Goal: Find contact information: Find contact information

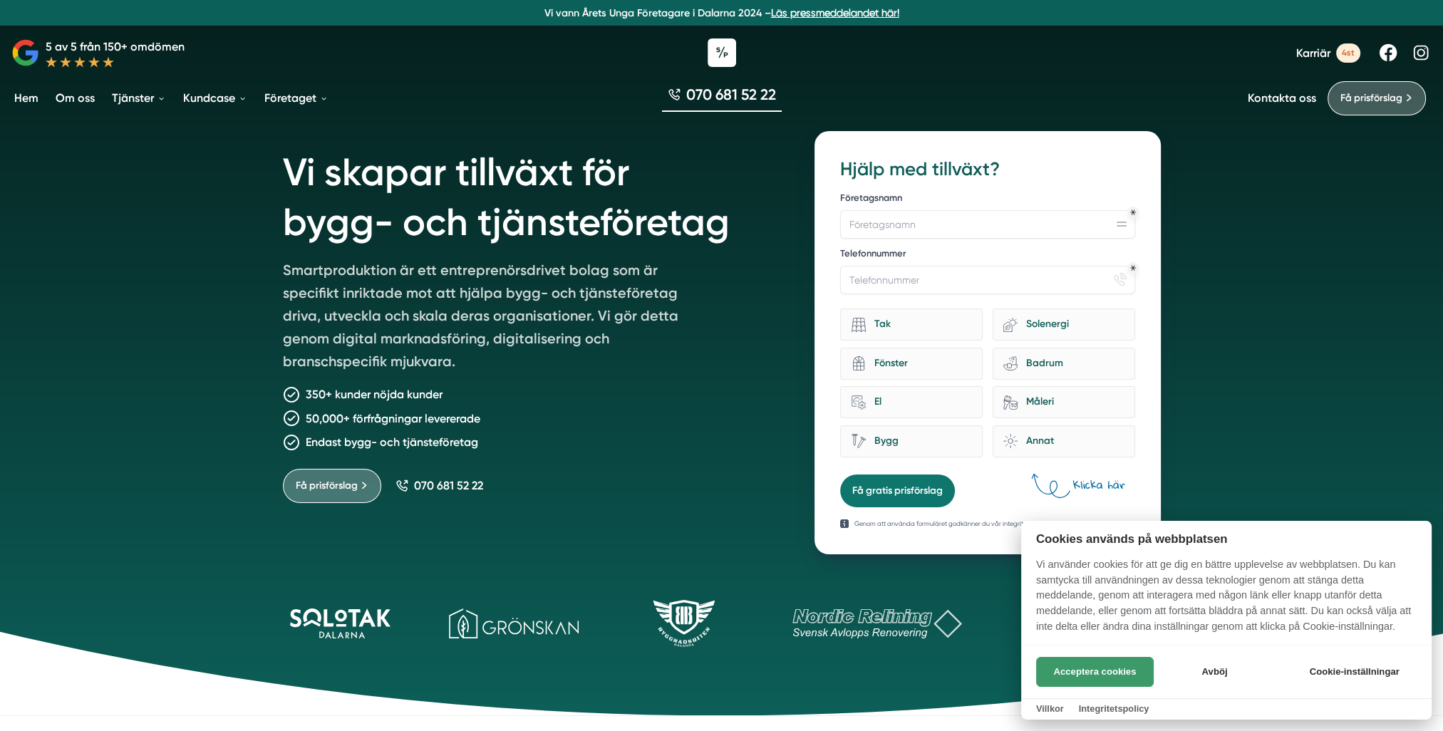
click at [1099, 679] on button "Acceptera cookies" at bounding box center [1095, 672] width 118 height 30
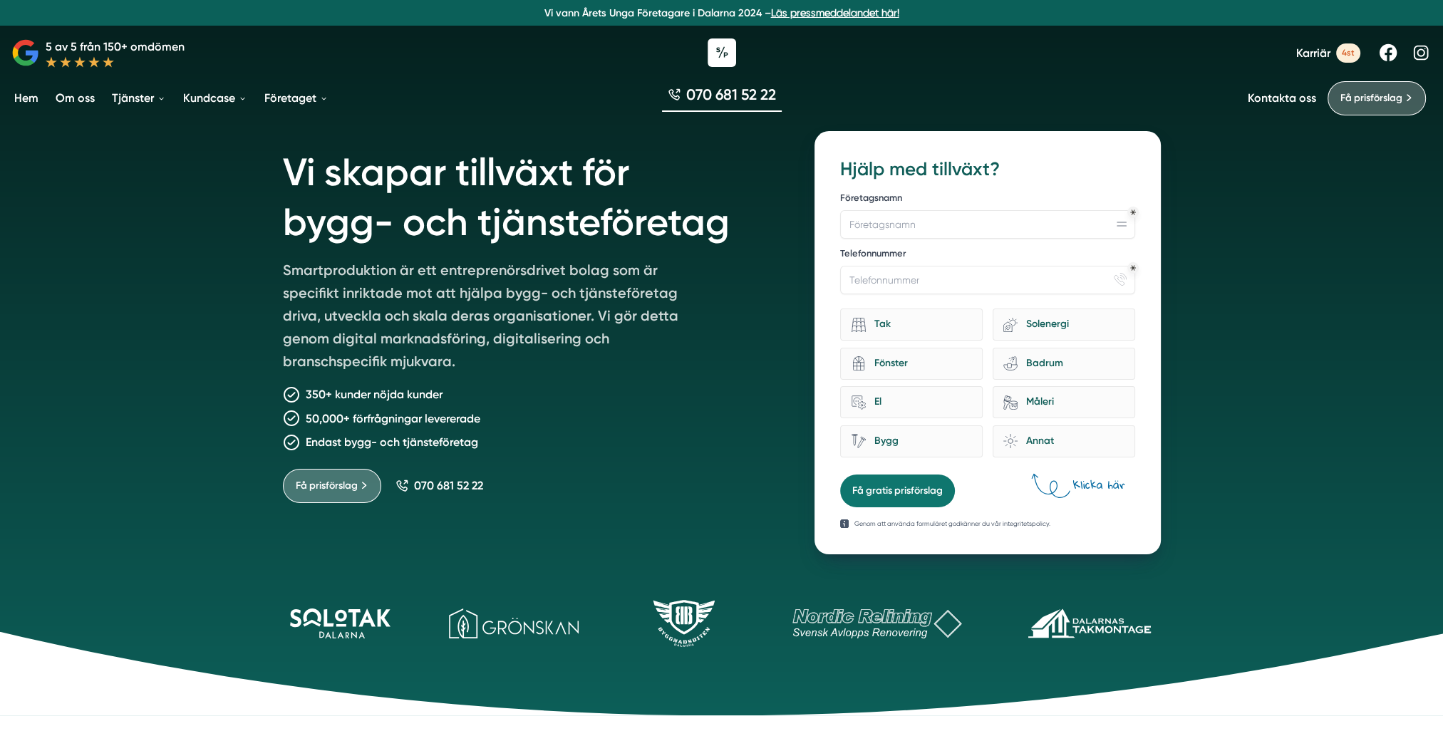
scroll to position [71, 0]
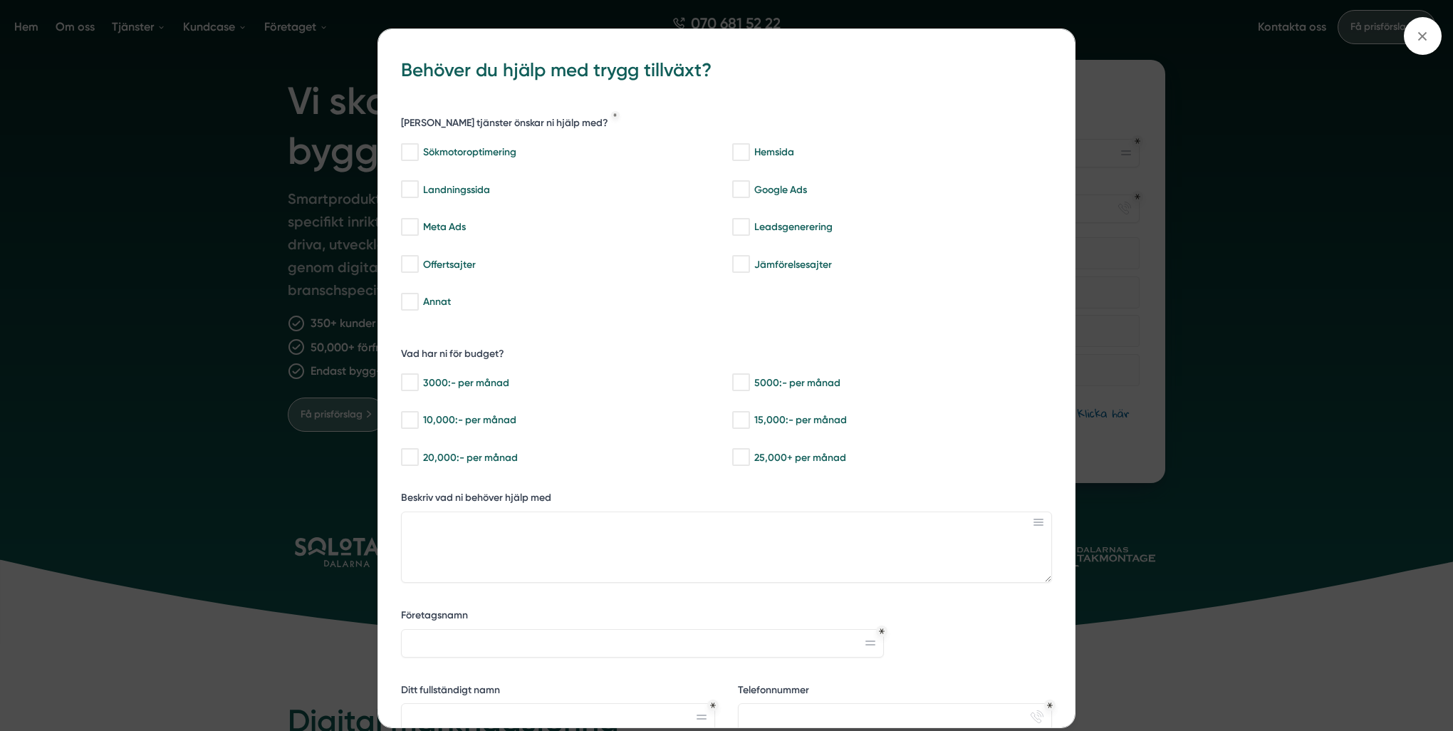
click at [175, 326] on div "bbc9b822-b2c6-488a-ab3e-9a2d59e49c7c Behöver du hjälp med trygg tillväxt? Vilka…" at bounding box center [726, 365] width 1453 height 731
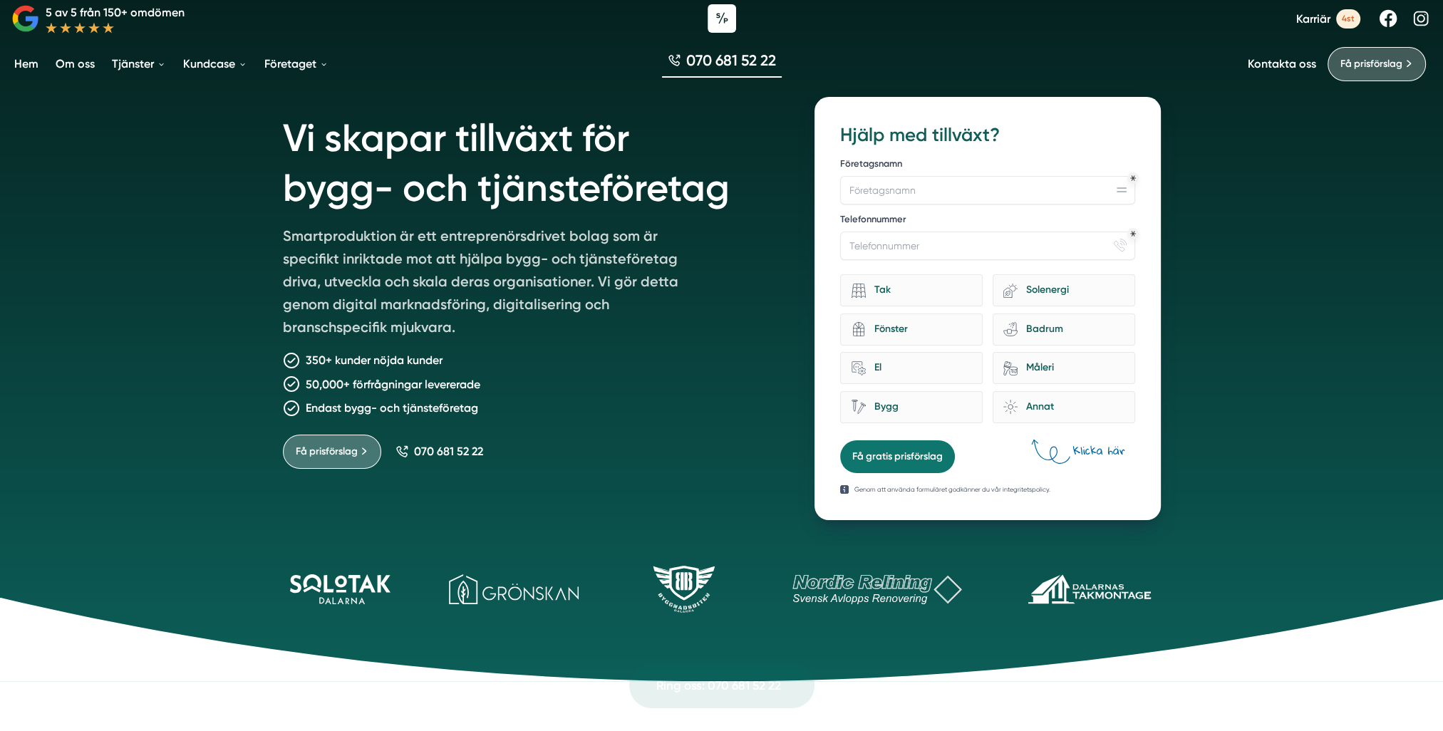
scroll to position [0, 0]
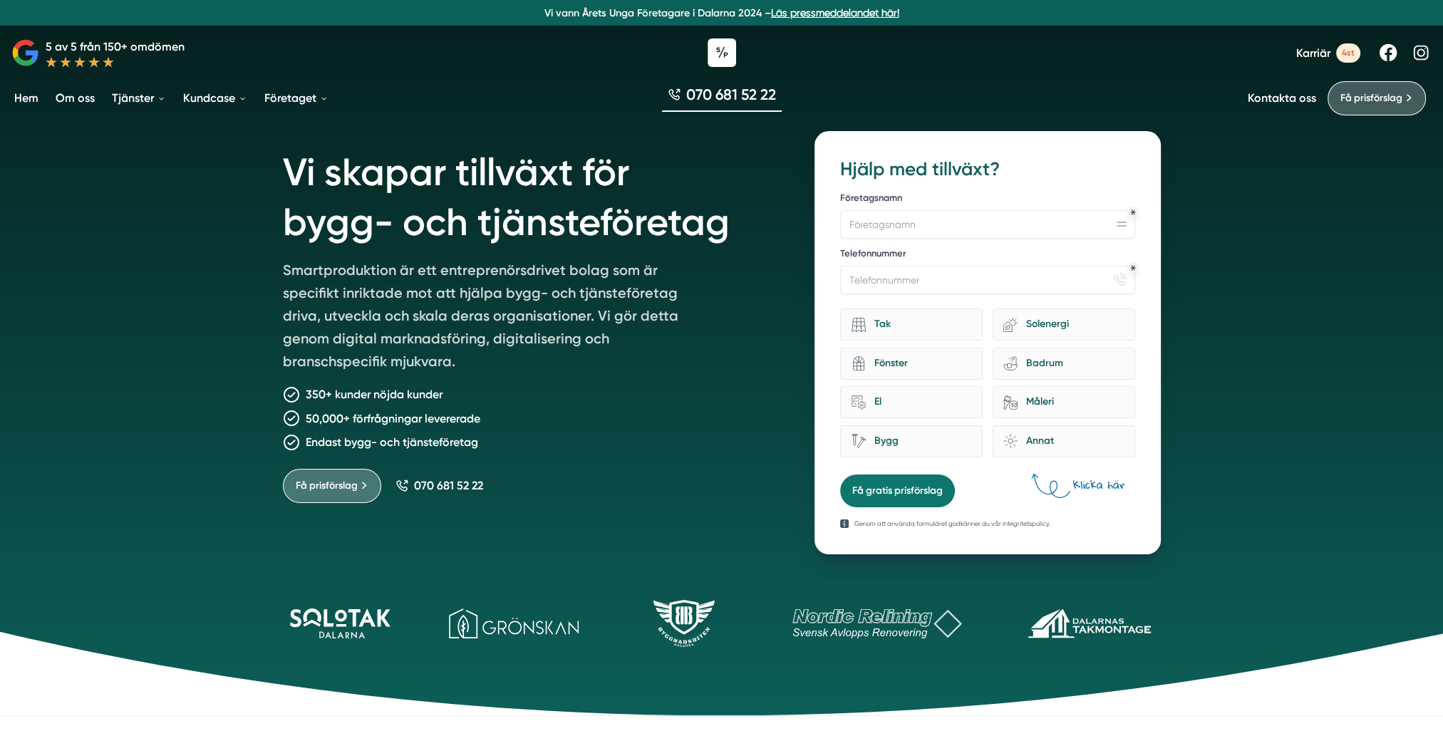
click at [76, 61] on icon at bounding box center [79, 61] width 11 height 11
click at [26, 55] on icon at bounding box center [32, 57] width 13 height 12
click at [96, 64] on icon at bounding box center [93, 61] width 11 height 11
click at [1250, 109] on div "Kontakta oss Få prisförslag" at bounding box center [1339, 98] width 184 height 34
click at [1256, 103] on link "Kontakta oss" at bounding box center [1281, 98] width 68 height 14
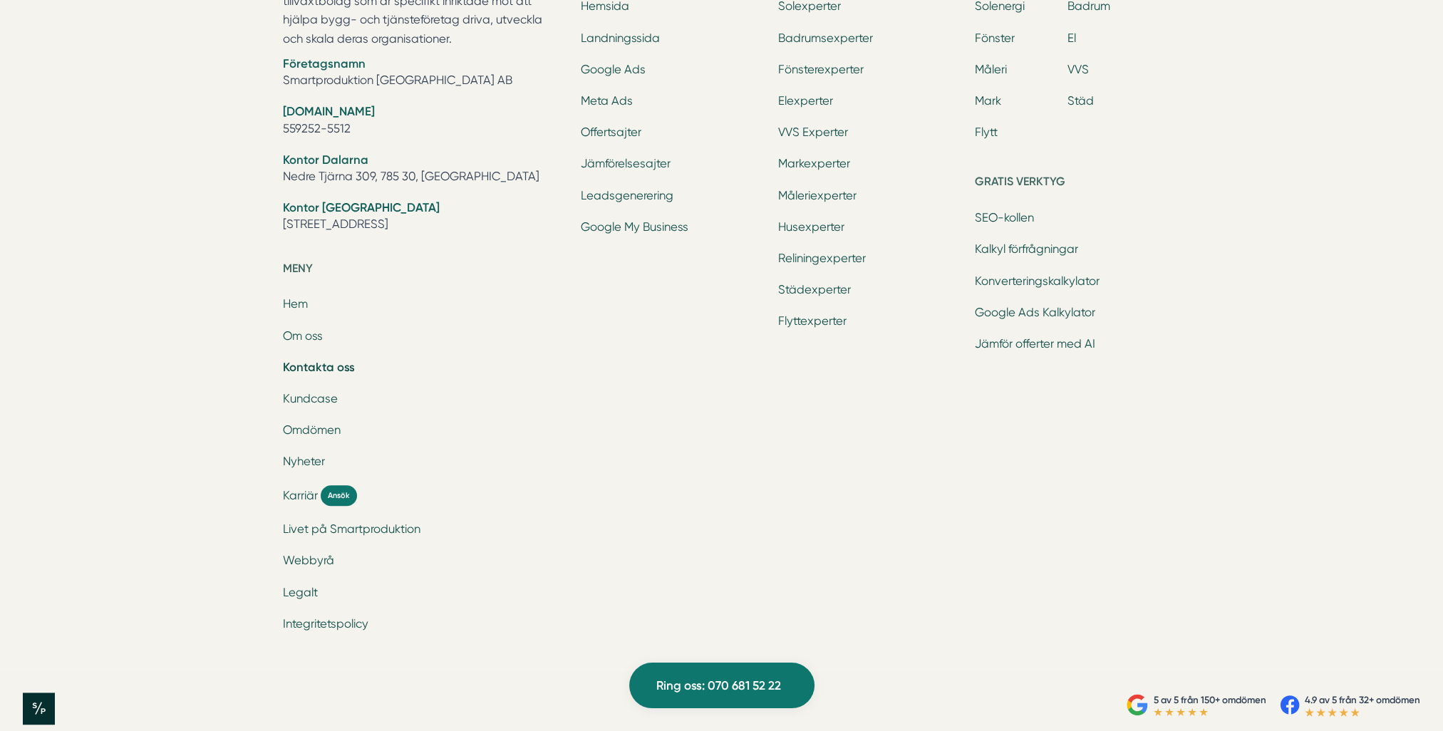
scroll to position [2019, 0]
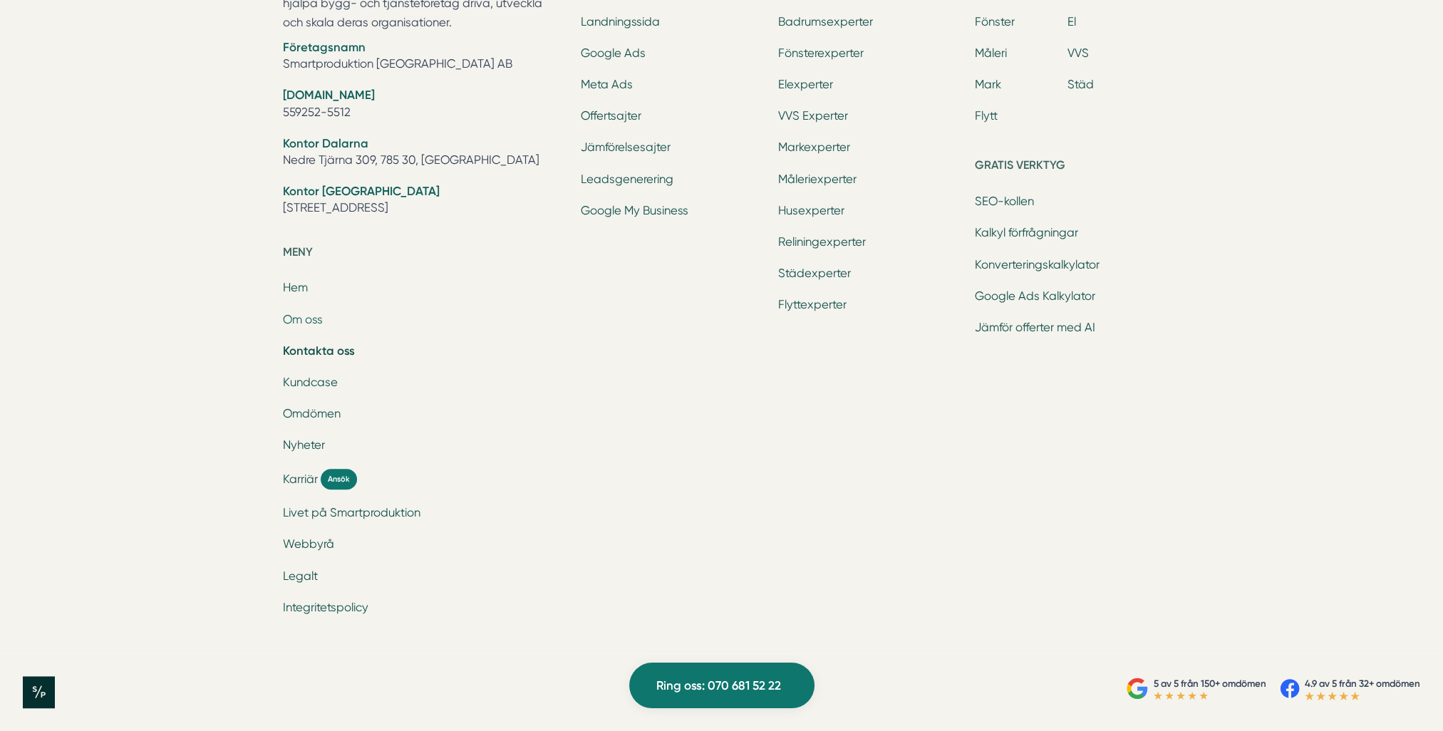
click at [308, 321] on link "Om oss" at bounding box center [303, 320] width 40 height 14
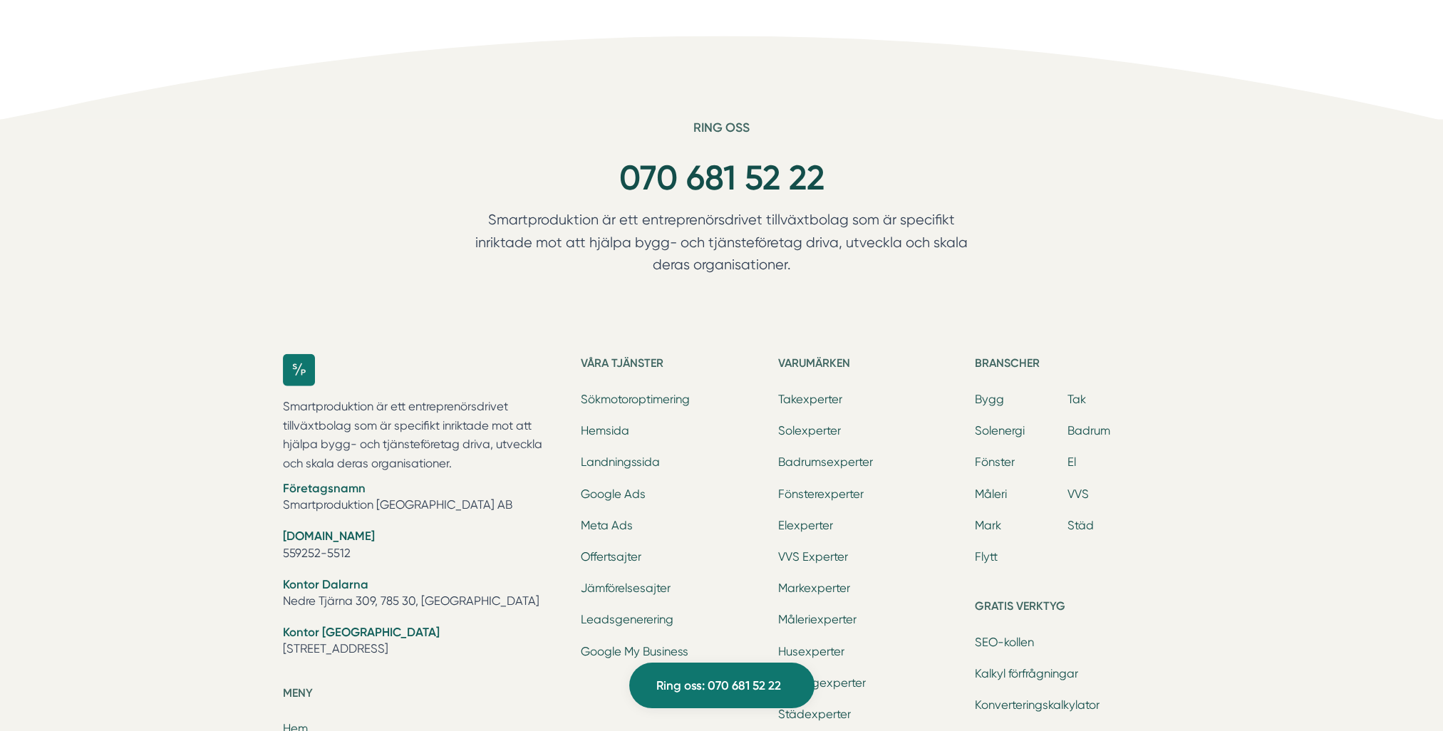
scroll to position [4259, 0]
